Goal: Find specific page/section: Find specific page/section

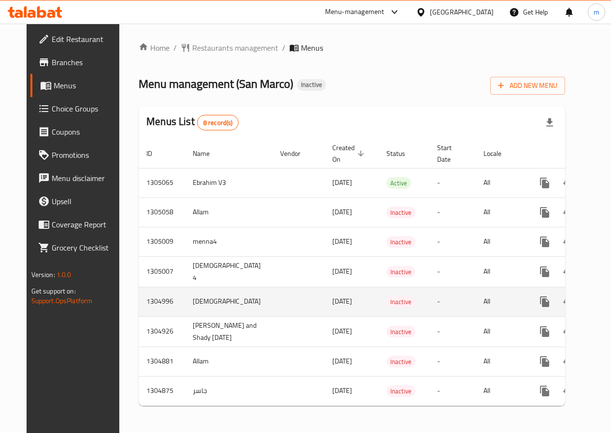
scroll to position [7, 0]
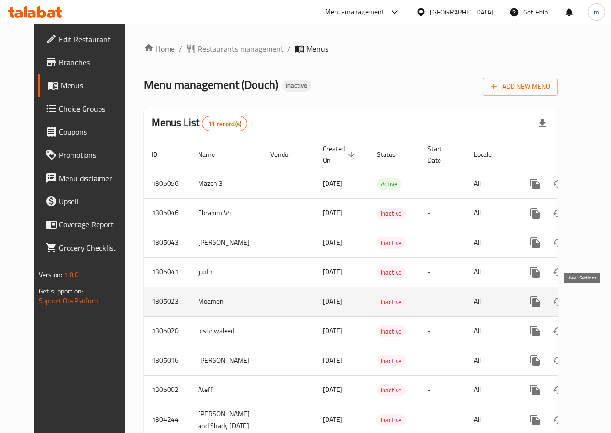
click at [593, 299] on link "enhanced table" at bounding box center [604, 301] width 23 height 23
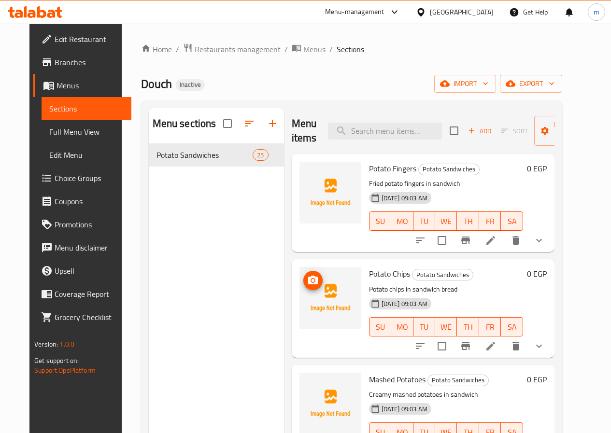
scroll to position [48, 0]
